Goal: Task Accomplishment & Management: Complete application form

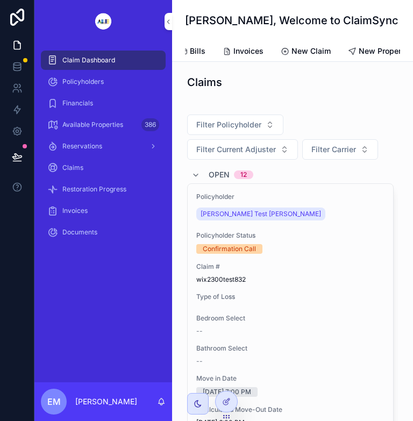
scroll to position [0, 143]
click at [375, 52] on span "New Property" at bounding box center [374, 51] width 49 height 11
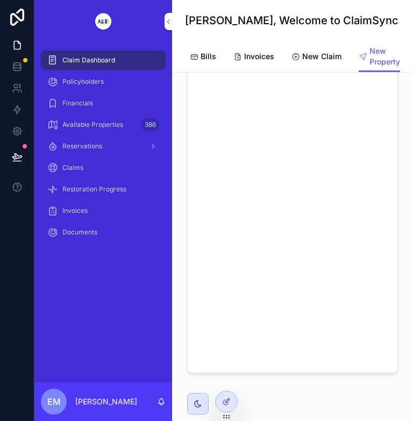
scroll to position [142, 0]
drag, startPoint x: 381, startPoint y: 81, endPoint x: 93, endPoint y: 344, distance: 390.1
click at [93, 344] on div "Claim Dashboard Policyholders Financials Available Properties 386 Reservations …" at bounding box center [103, 212] width 138 height 339
click at [140, 210] on div "Invoices" at bounding box center [103, 210] width 112 height 17
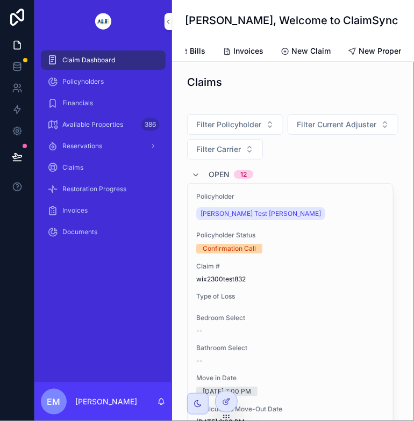
scroll to position [0, 142]
click at [371, 53] on span "New Property" at bounding box center [375, 51] width 49 height 11
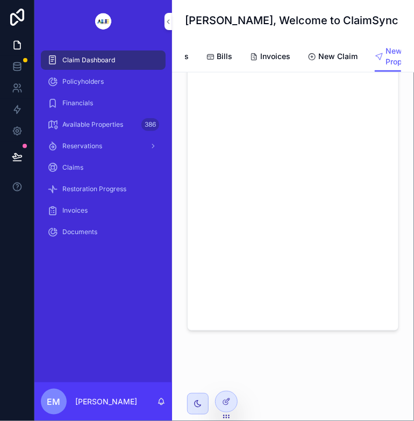
scroll to position [0, 124]
click at [380, 61] on span "New Property" at bounding box center [385, 56] width 31 height 21
click at [386, 59] on div "New Claim" at bounding box center [404, 56] width 50 height 11
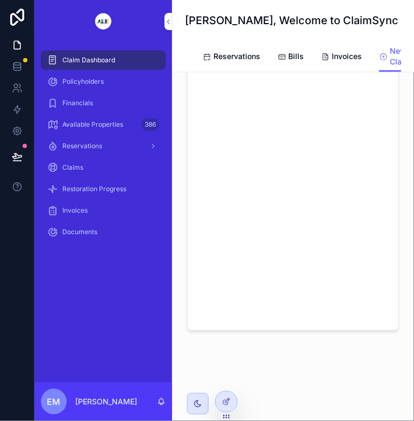
click at [88, 83] on span "Policyholders" at bounding box center [82, 81] width 41 height 9
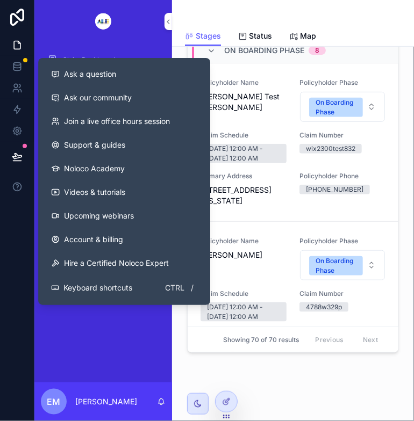
click at [97, 50] on link "Claim Dashboard" at bounding box center [103, 59] width 125 height 19
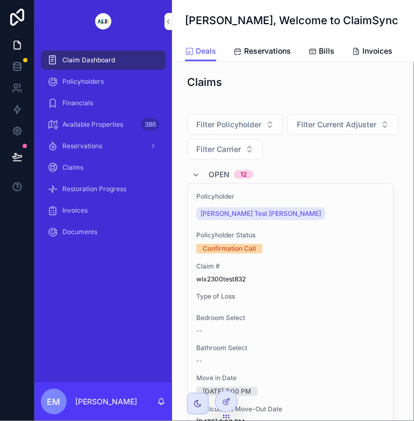
click at [362, 52] on span "Invoices" at bounding box center [377, 51] width 30 height 11
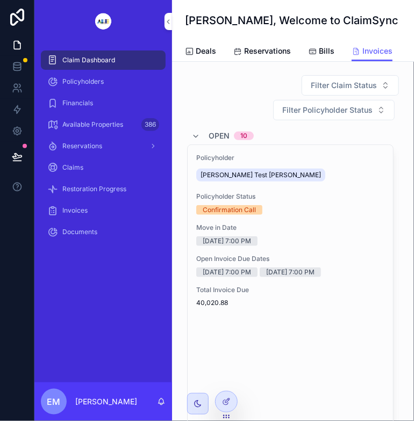
click at [328, 51] on span "Bills" at bounding box center [327, 51] width 16 height 11
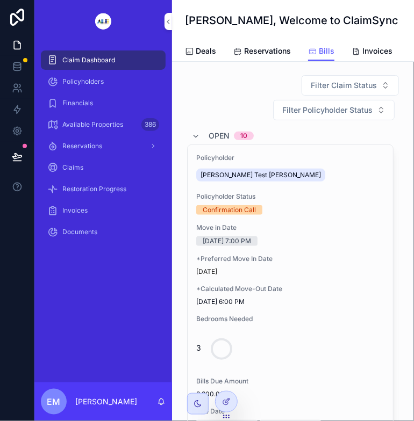
click at [99, 63] on span "Claim Dashboard" at bounding box center [88, 60] width 53 height 9
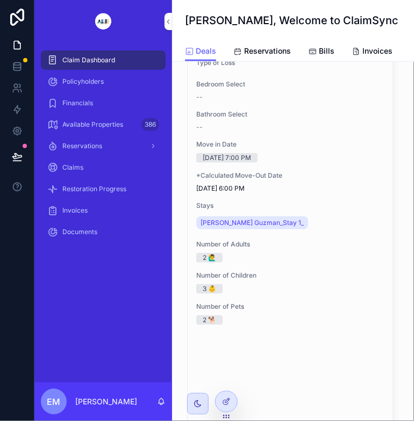
scroll to position [322, 0]
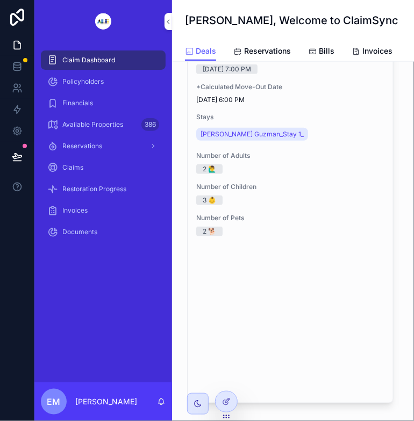
drag, startPoint x: 388, startPoint y: 57, endPoint x: 388, endPoint y: 63, distance: 5.4
click at [388, 58] on link "Invoices" at bounding box center [371, 51] width 41 height 21
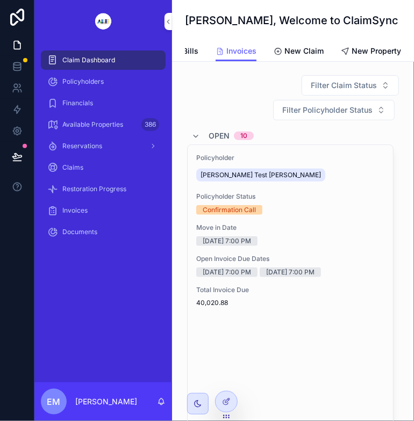
click at [380, 53] on span "New Property" at bounding box center [375, 51] width 49 height 11
